Goal: Transaction & Acquisition: Purchase product/service

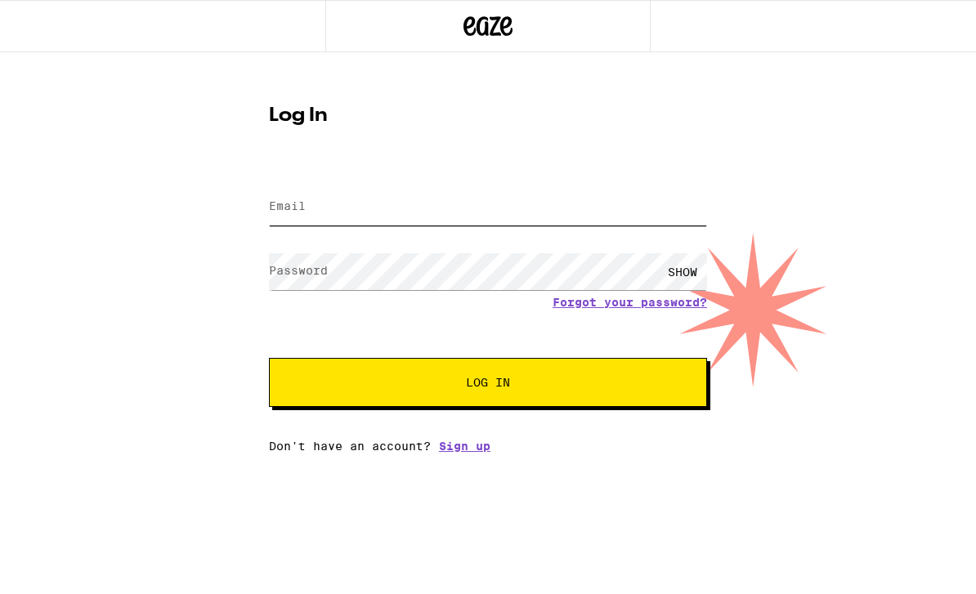
type input "marcielgamino@gmail.com"
click at [488, 385] on button "Log In" at bounding box center [488, 382] width 438 height 49
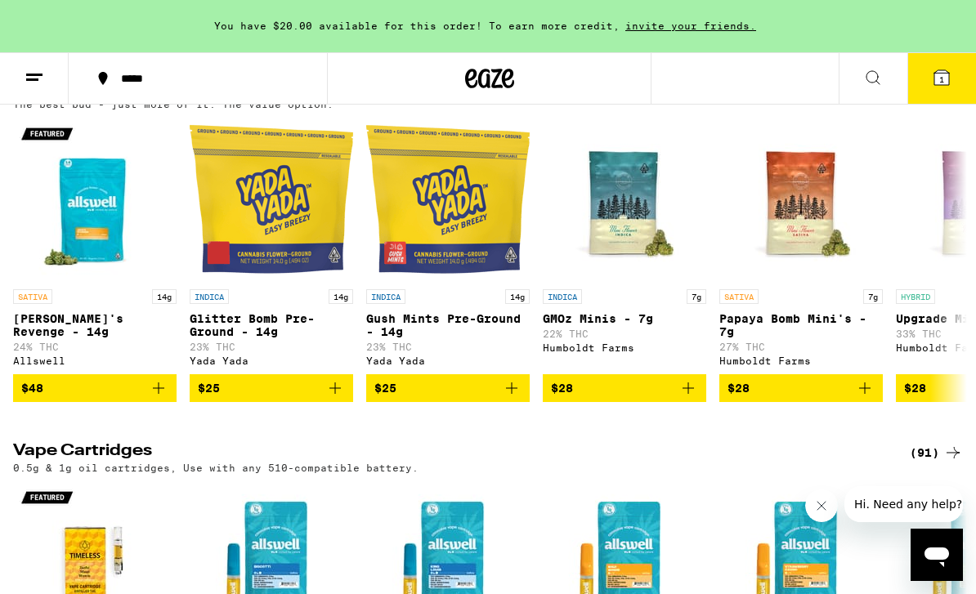
scroll to position [2464, 0]
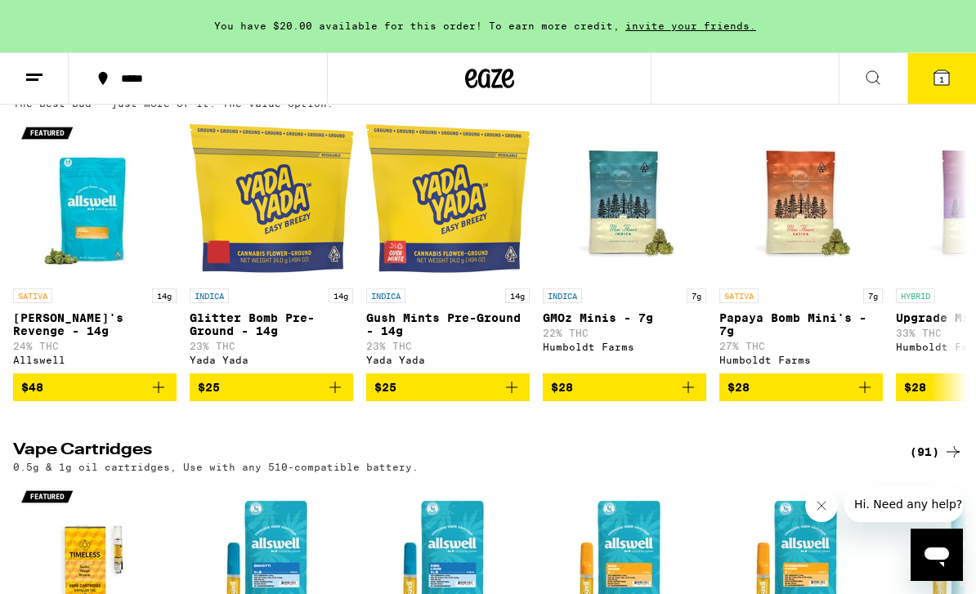
click at [922, 98] on div "(149)" at bounding box center [933, 88] width 60 height 20
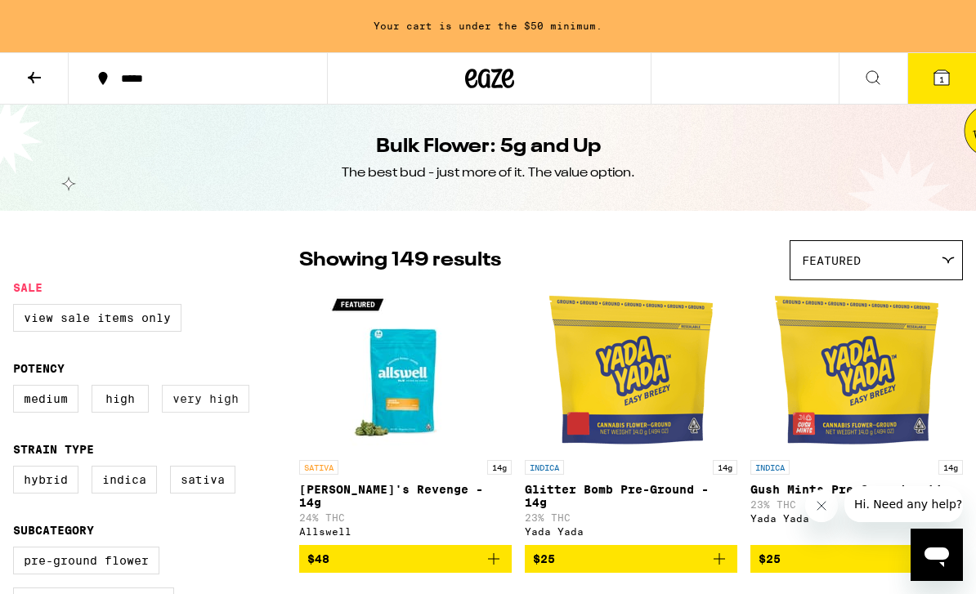
click at [197, 413] on label "Very High" at bounding box center [205, 399] width 87 height 28
click at [17, 388] on input "Very High" at bounding box center [16, 388] width 1 height 1
checkbox input "true"
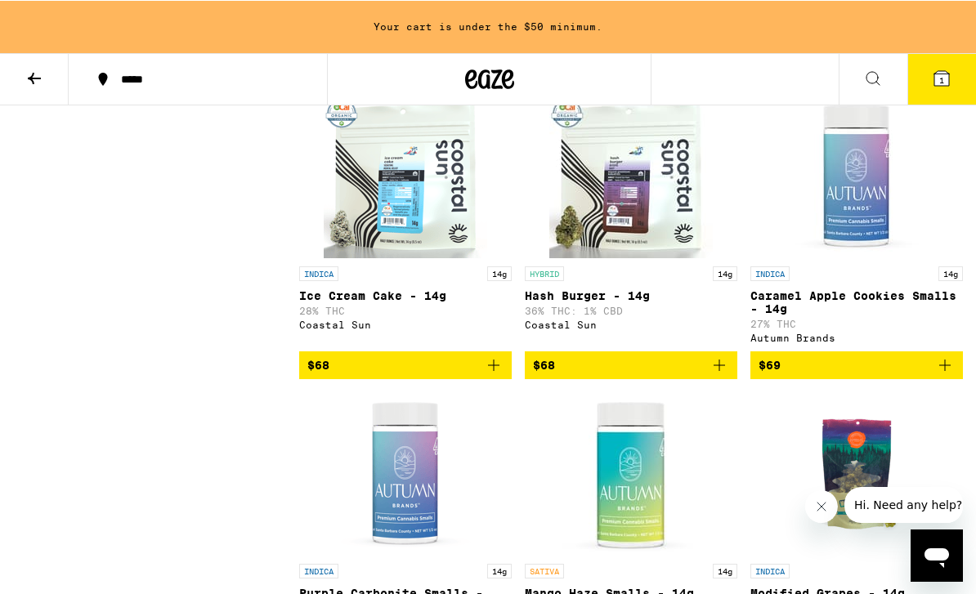
scroll to position [4300, 0]
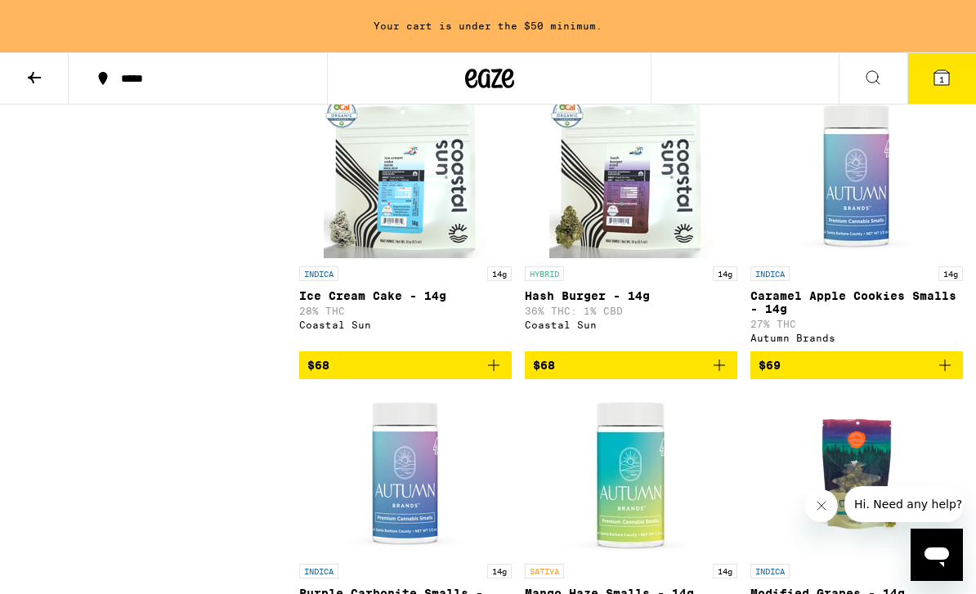
click at [612, 258] on img "Open page for Hash Burger - 14g from Coastal Sun" at bounding box center [631, 177] width 164 height 164
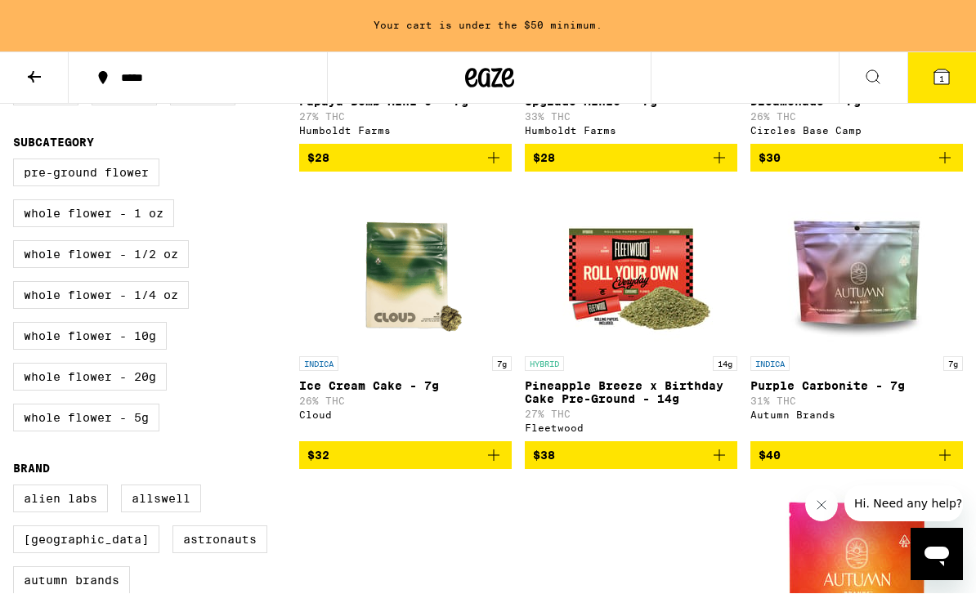
scroll to position [388, 0]
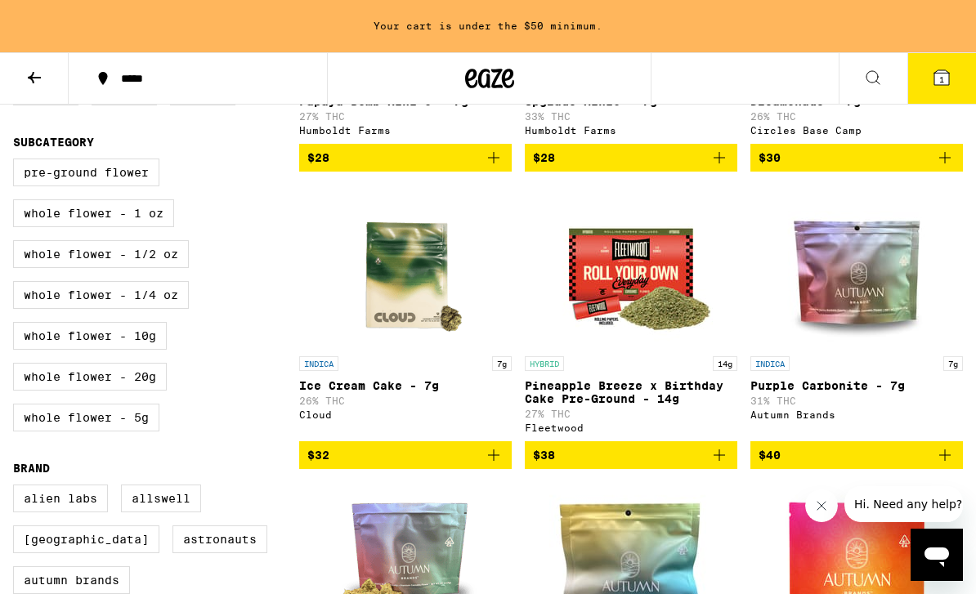
click at [602, 288] on img "Open page for Pineapple Breeze x Birthday Cake Pre-Ground - 14g from Fleetwood" at bounding box center [631, 267] width 164 height 164
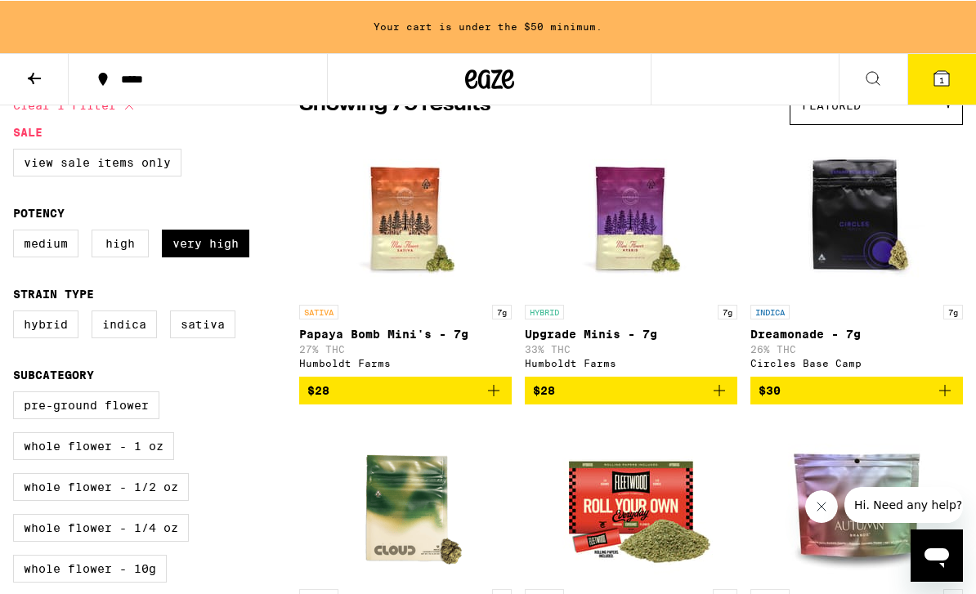
scroll to position [155, 0]
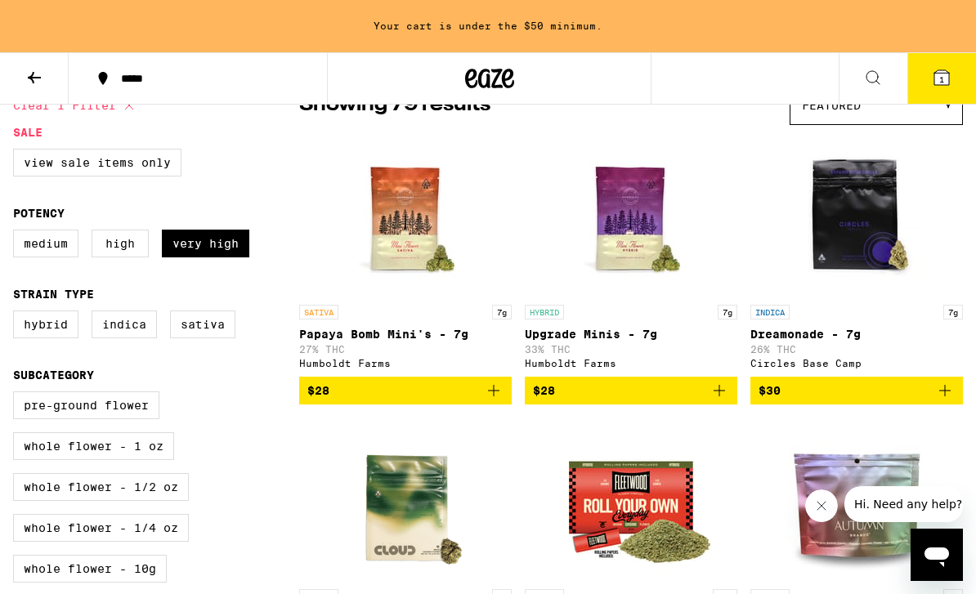
click at [626, 238] on img "Open page for Upgrade Minis - 7g from Humboldt Farms" at bounding box center [631, 215] width 164 height 164
click at [647, 261] on img "Open page for Upgrade Minis - 7g from Humboldt Farms" at bounding box center [631, 215] width 164 height 164
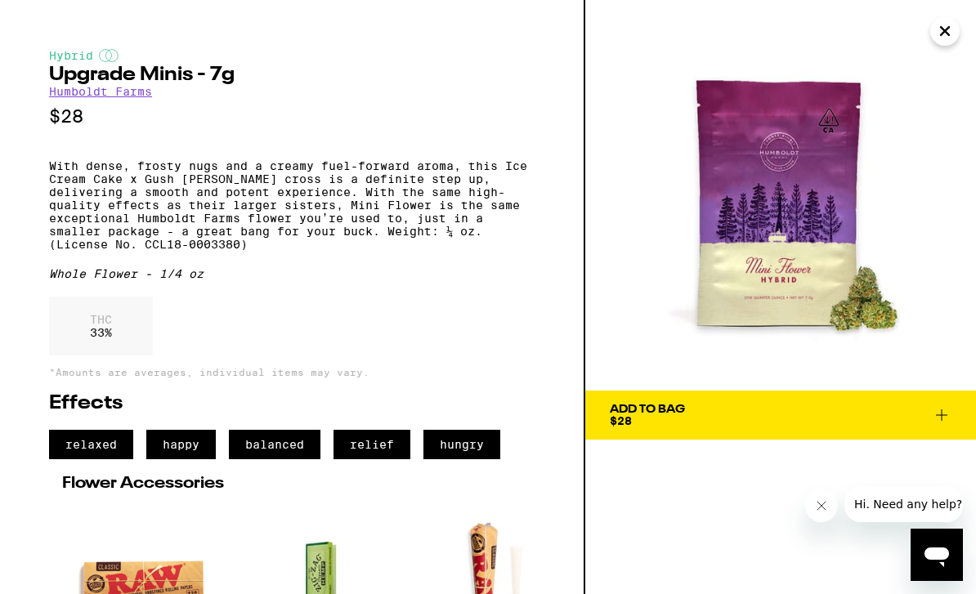
click at [689, 419] on span "Add To Bag $28" at bounding box center [781, 415] width 342 height 23
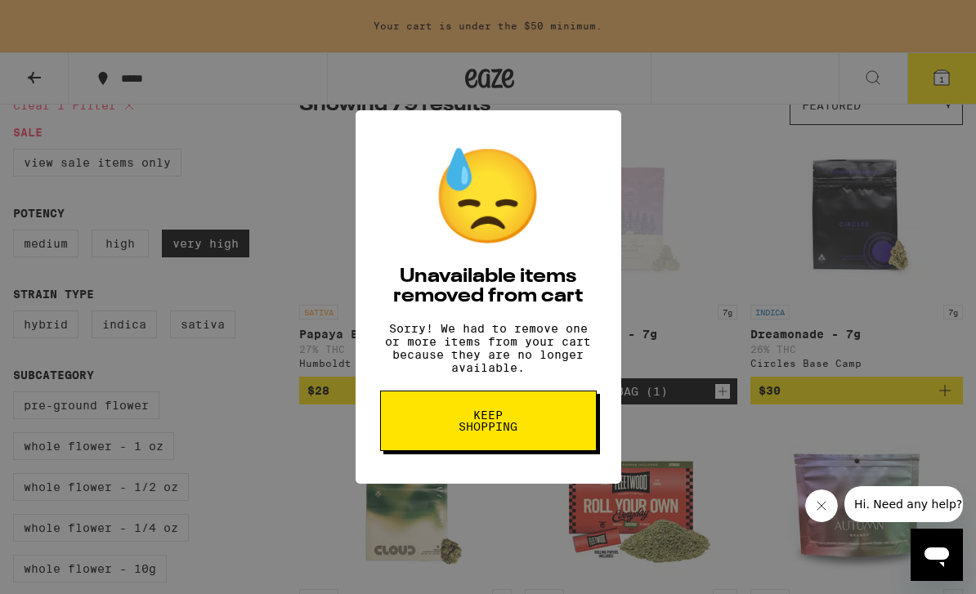
click at [509, 432] on span "Keep Shopping" at bounding box center [488, 421] width 84 height 23
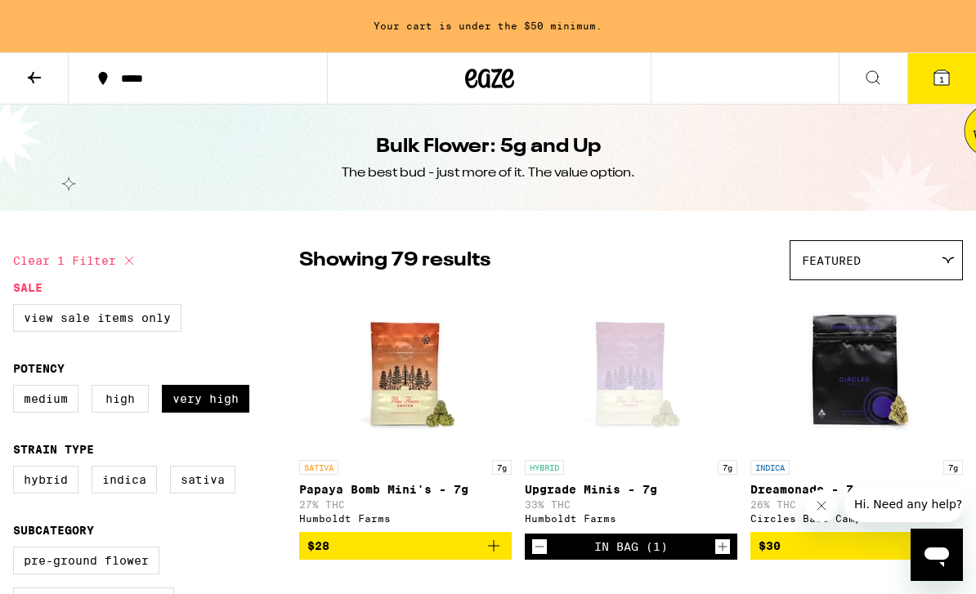
click at [930, 86] on button "1" at bounding box center [941, 78] width 69 height 51
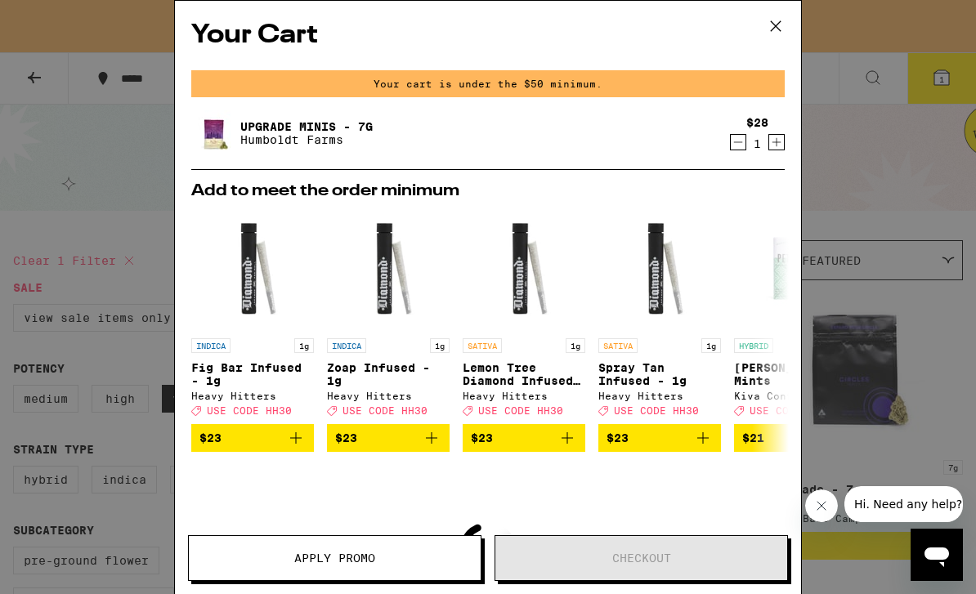
click at [775, 32] on icon at bounding box center [776, 26] width 25 height 25
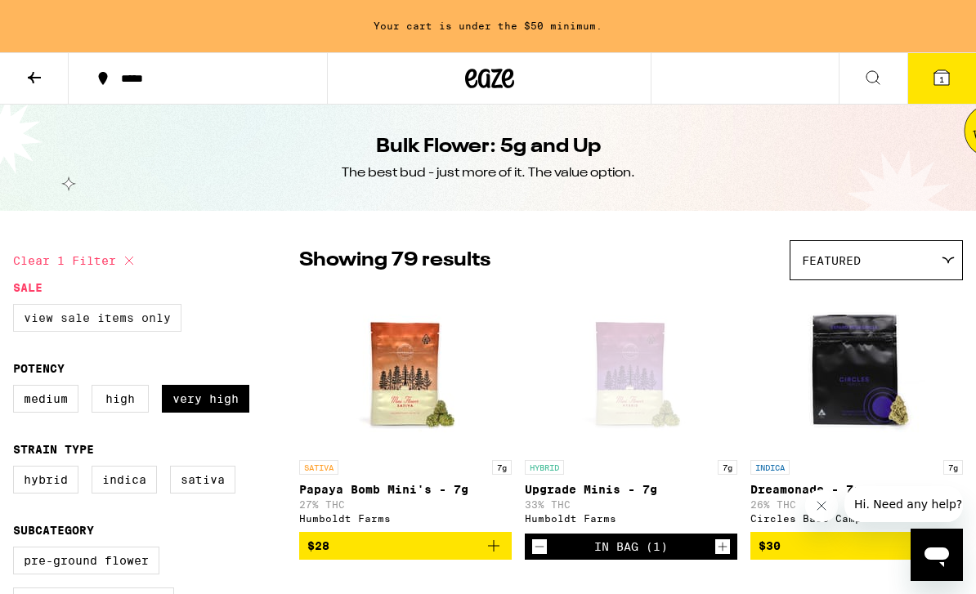
click at [123, 322] on label "View Sale Items Only" at bounding box center [97, 318] width 168 height 28
click at [17, 307] on input "View Sale Items Only" at bounding box center [16, 307] width 1 height 1
checkbox input "true"
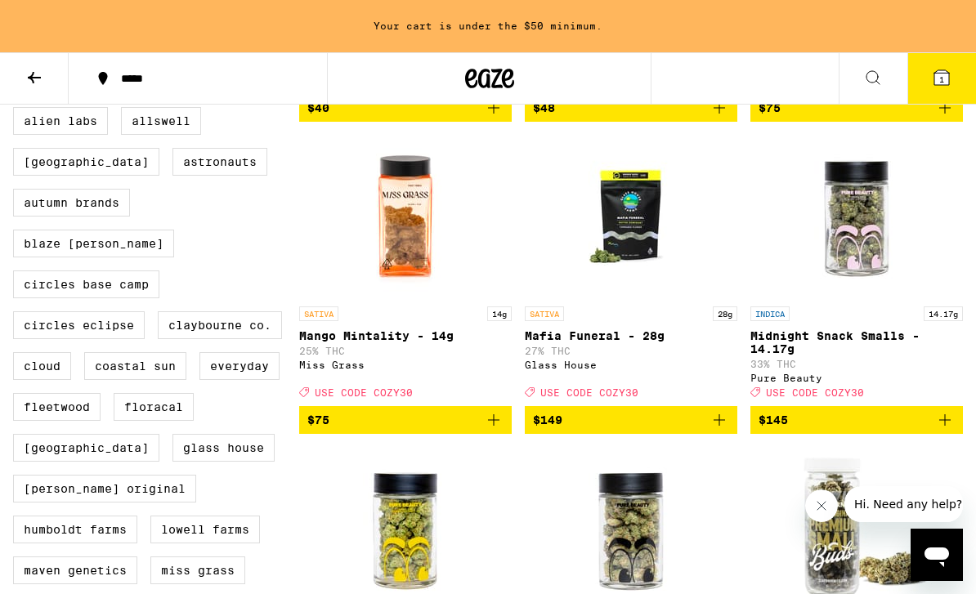
scroll to position [768, 0]
